Goal: Navigation & Orientation: Find specific page/section

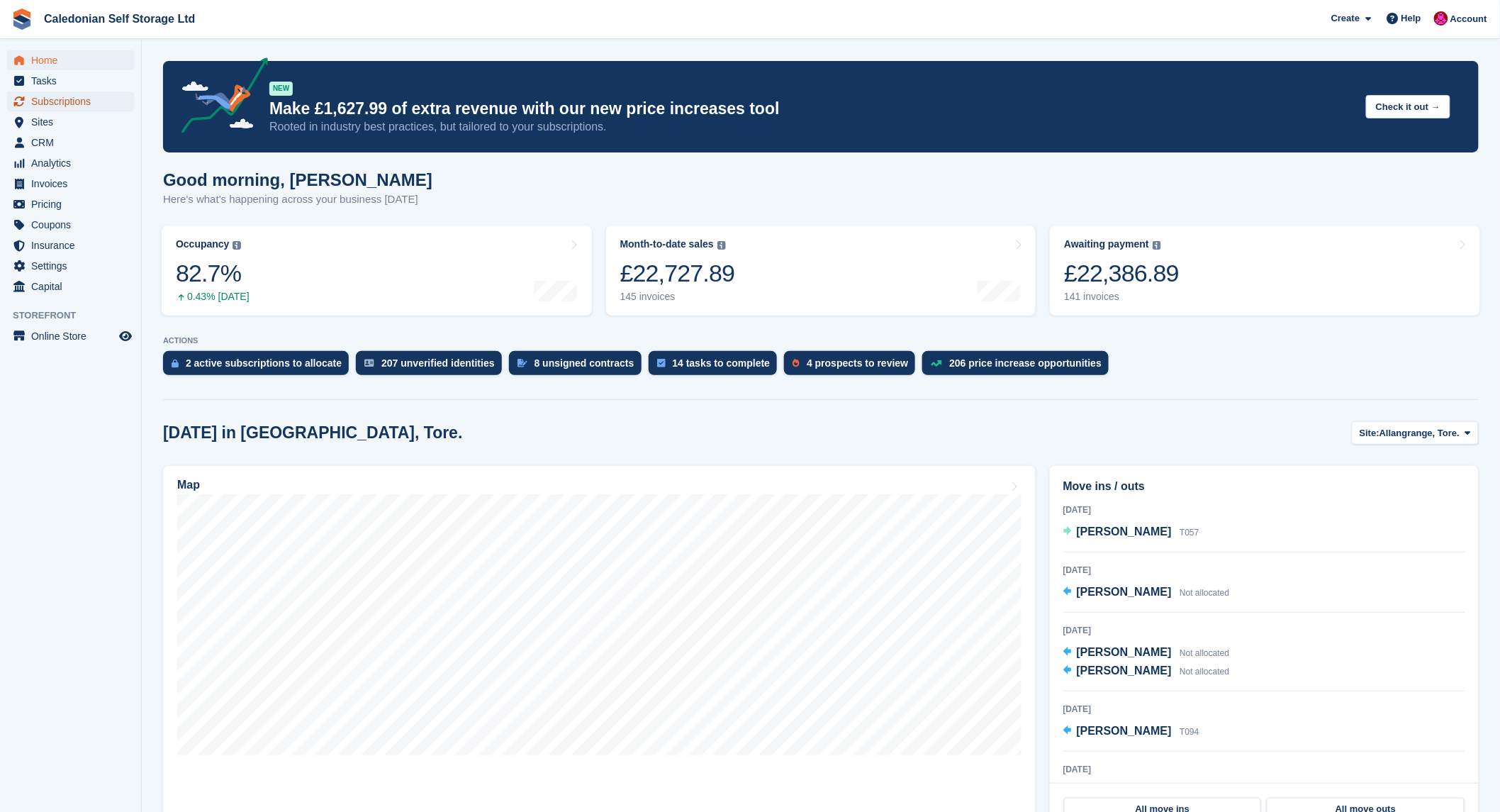
click at [61, 100] on span "Subscriptions" at bounding box center [74, 101] width 85 height 20
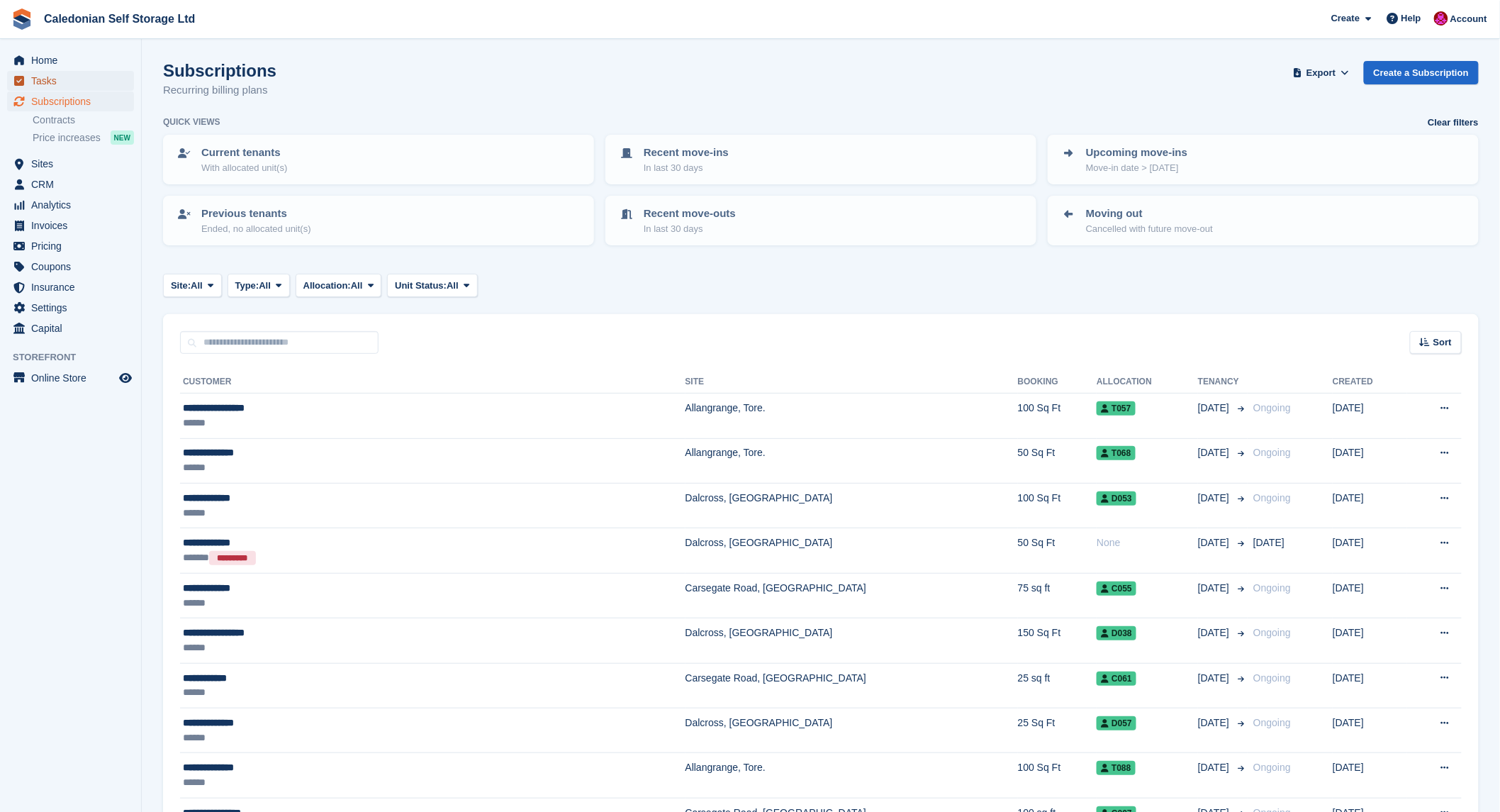
click at [44, 81] on span "Tasks" at bounding box center [74, 81] width 85 height 20
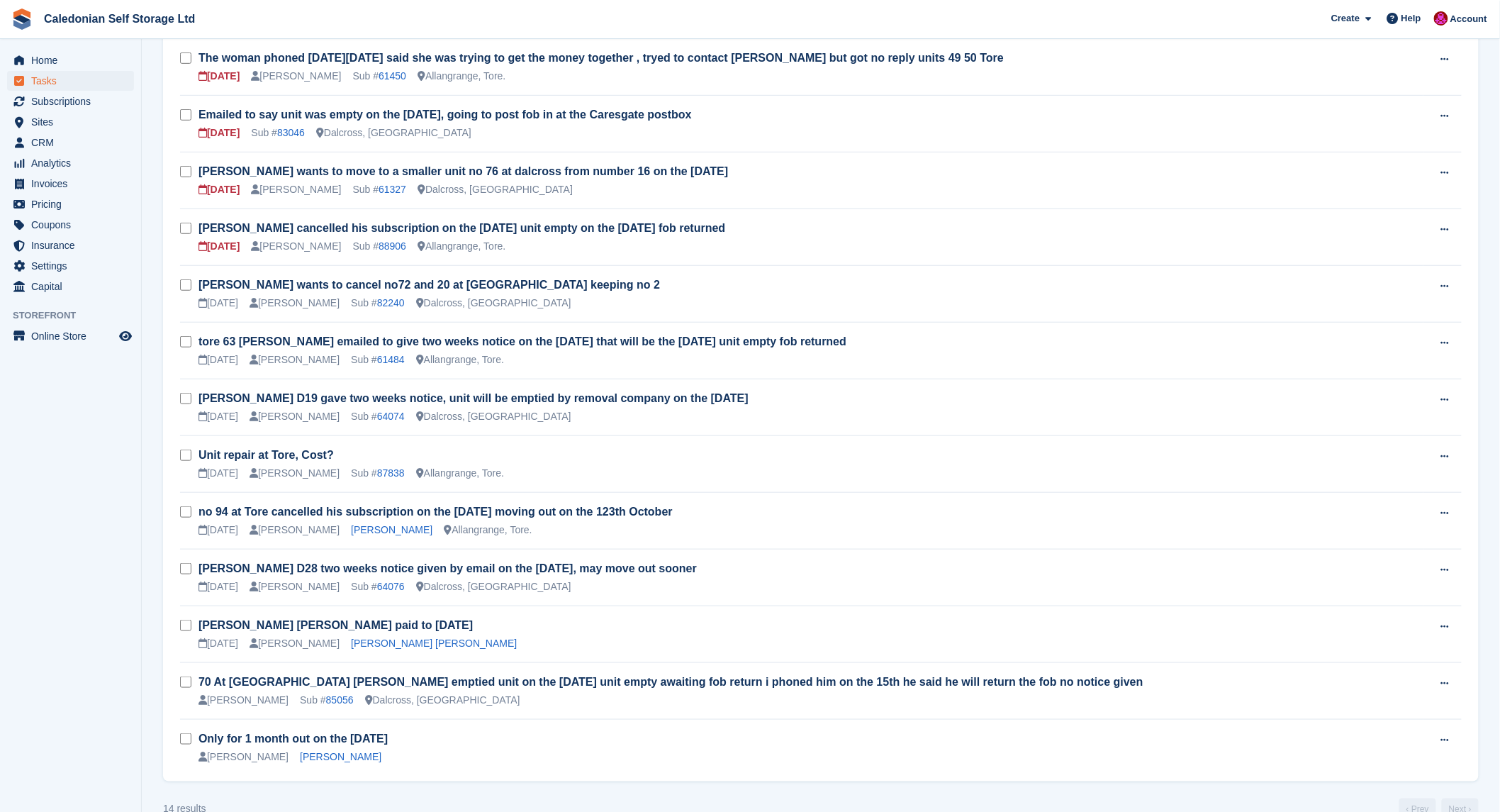
scroll to position [315, 0]
click at [259, 447] on link "Unit repair at Tore, Cost?" at bounding box center [266, 453] width 136 height 12
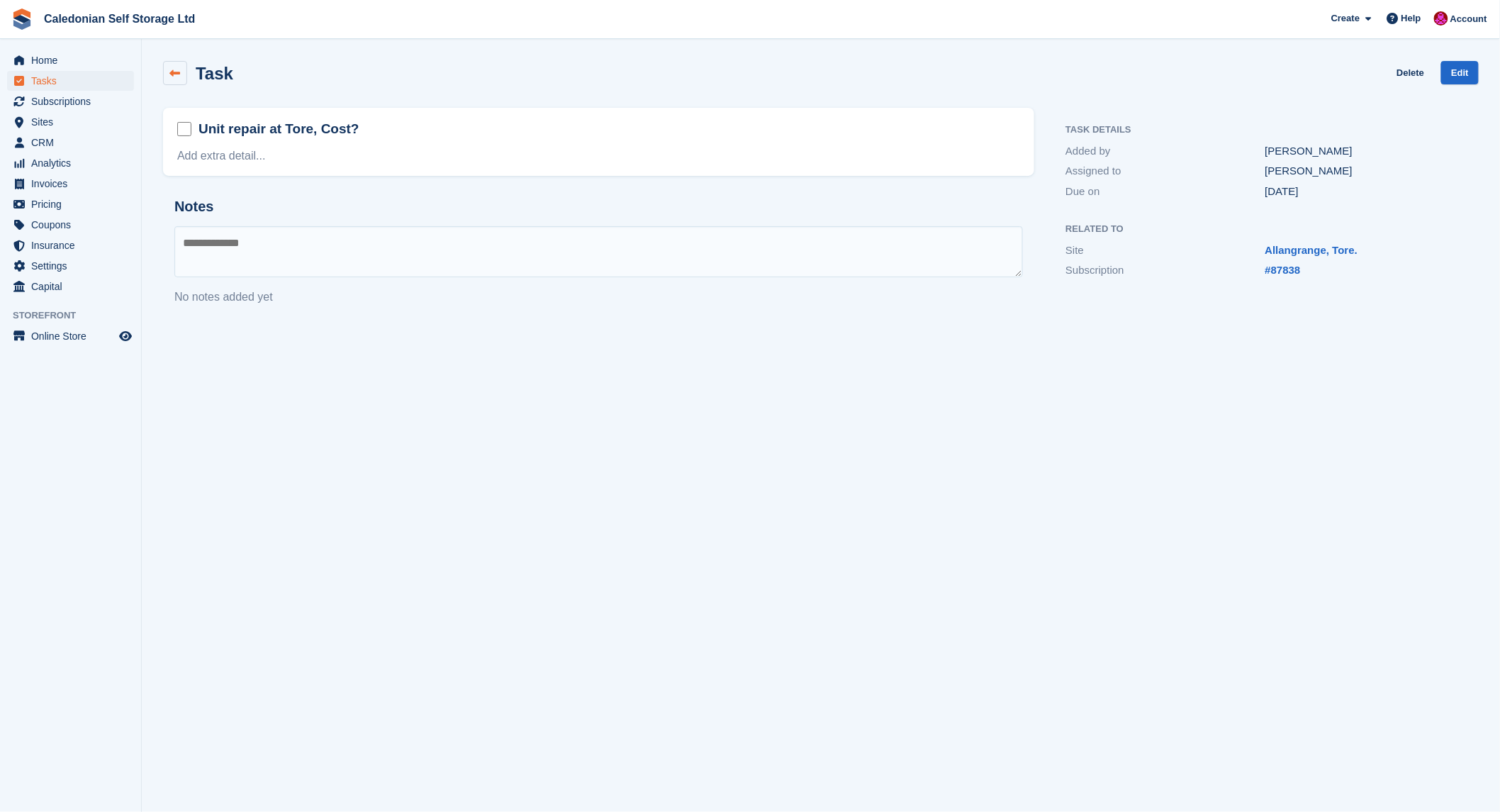
click at [170, 73] on icon at bounding box center [175, 73] width 11 height 11
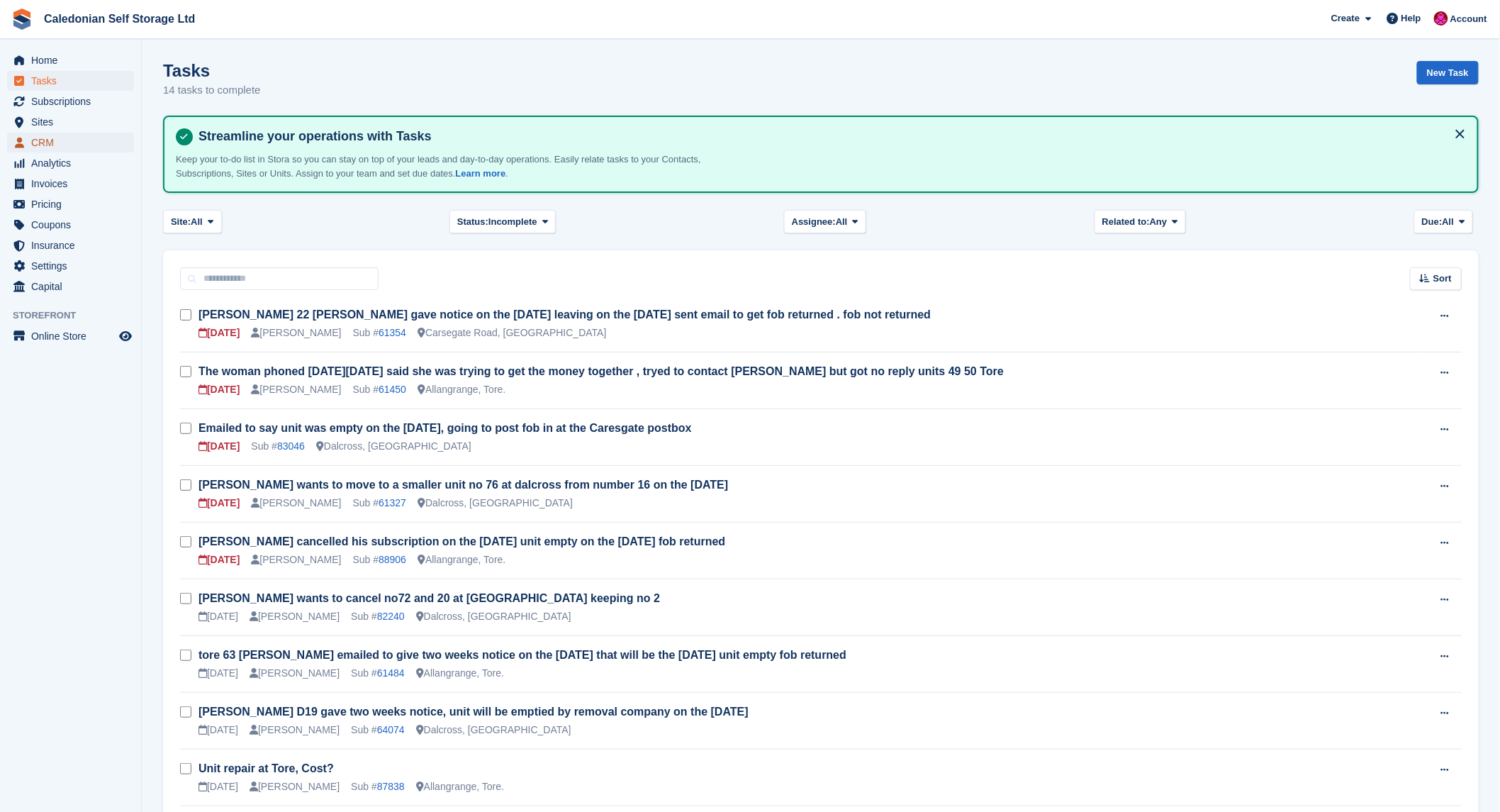
click at [54, 142] on span "CRM" at bounding box center [74, 143] width 85 height 20
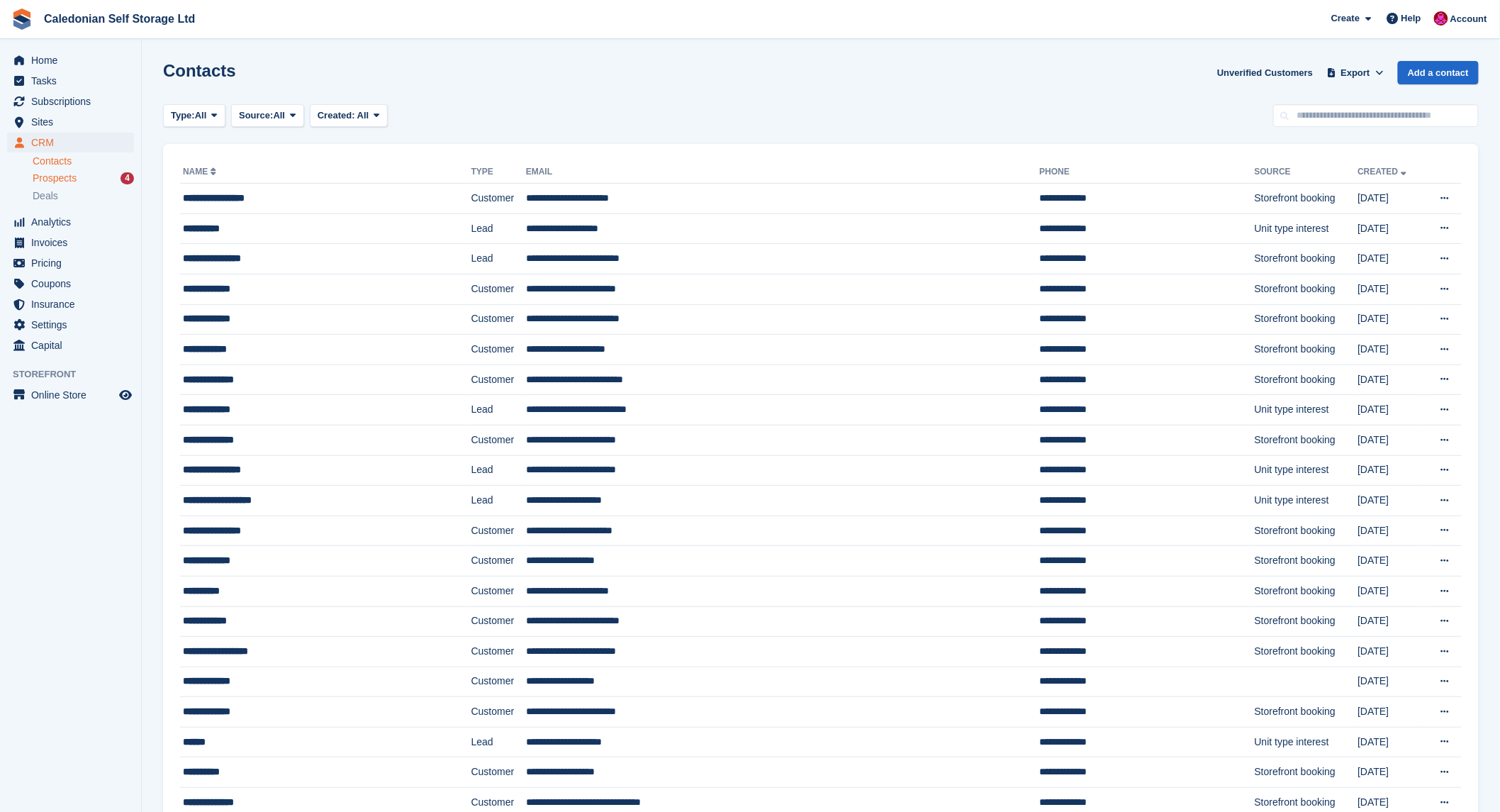
click at [72, 177] on span "Prospects" at bounding box center [55, 178] width 44 height 14
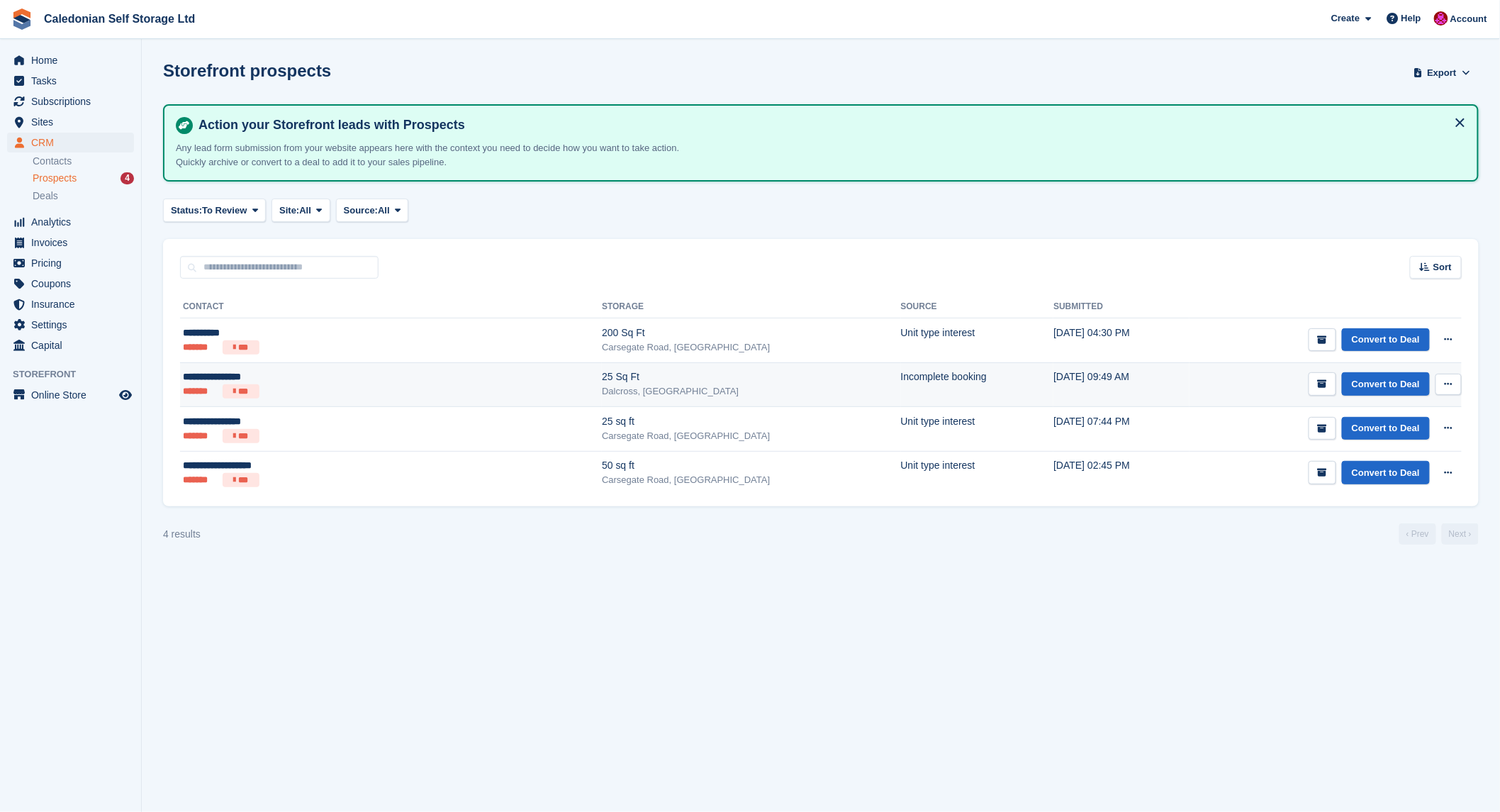
click at [193, 372] on div "**********" at bounding box center [300, 377] width 235 height 15
